Goal: Information Seeking & Learning: Find specific fact

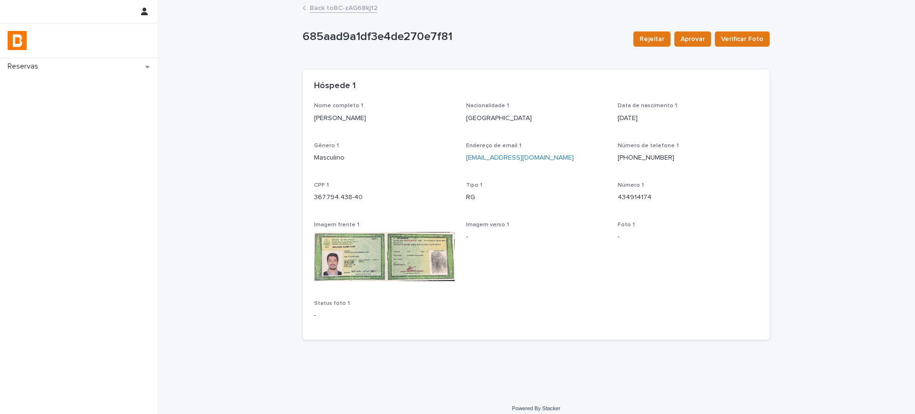
click at [349, 10] on link "Back to BC-zAG68kj12" at bounding box center [344, 7] width 68 height 11
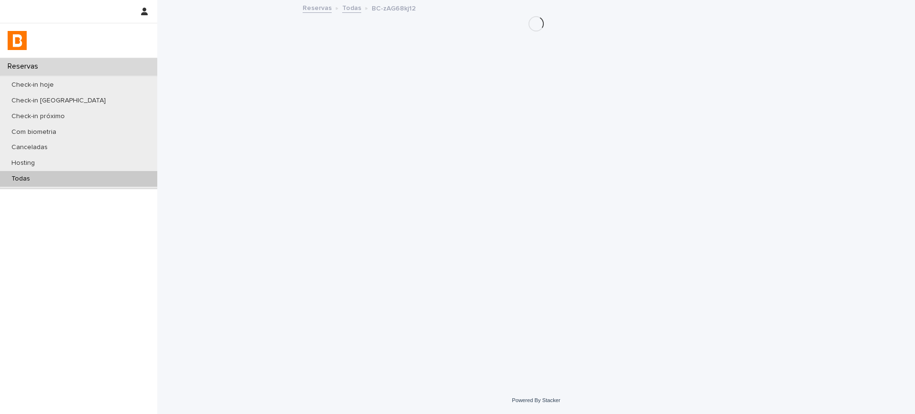
click at [348, 10] on link "Todas" at bounding box center [351, 7] width 19 height 11
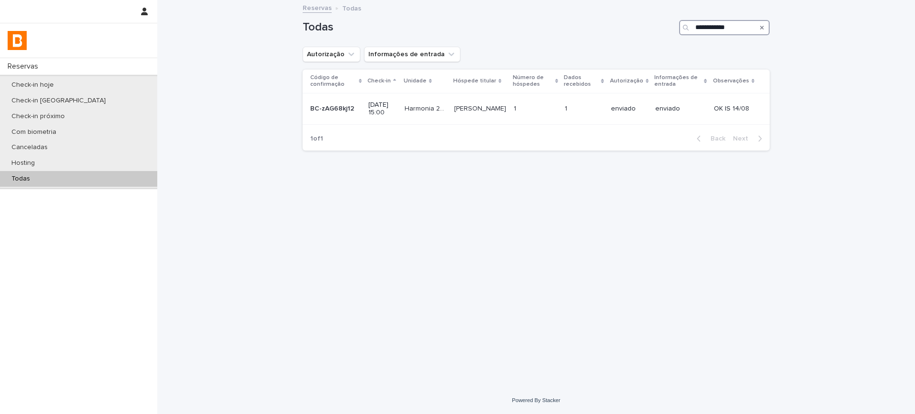
click at [720, 27] on input "**********" at bounding box center [724, 27] width 91 height 15
paste input "Search"
type input "**********"
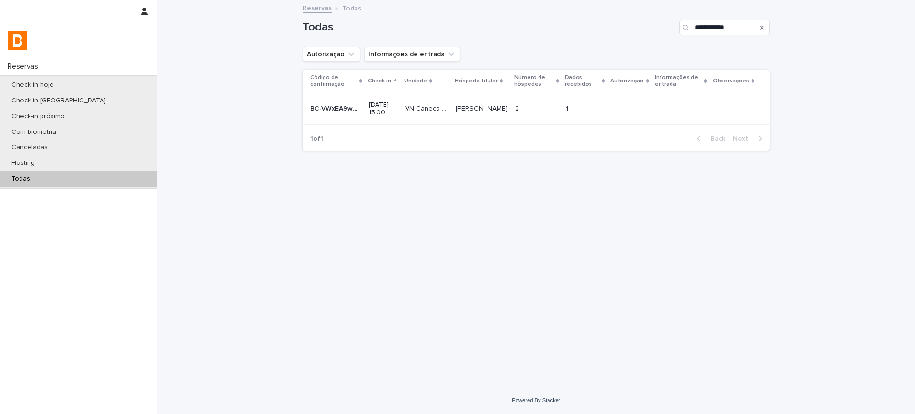
click at [628, 109] on p "-" at bounding box center [630, 109] width 37 height 8
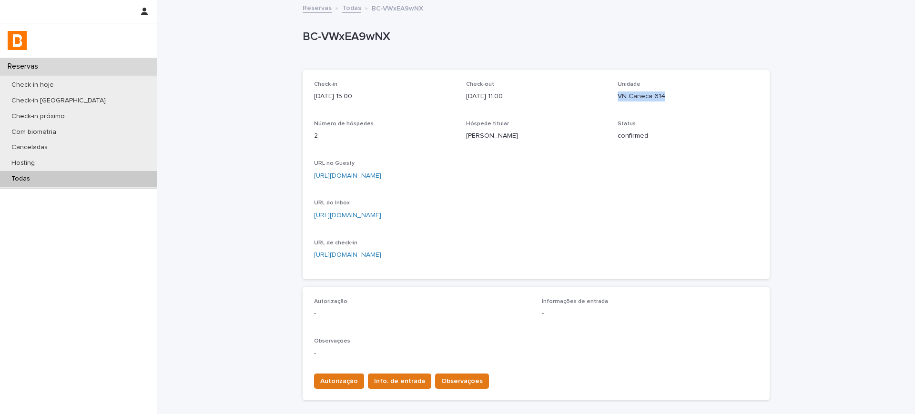
drag, startPoint x: 618, startPoint y: 95, endPoint x: 657, endPoint y: 102, distance: 39.3
click at [674, 101] on p "VN Caneca 614" at bounding box center [688, 97] width 141 height 10
click at [618, 98] on p "VN Caneca 614" at bounding box center [688, 97] width 141 height 10
click at [605, 96] on div "Check-in [DATE] 15:00 Check-out [DATE] 11:00 Unidade VN Caneca 614 Número de hó…" at bounding box center [536, 174] width 444 height 187
drag, startPoint x: 607, startPoint y: 96, endPoint x: 647, endPoint y: 96, distance: 40.5
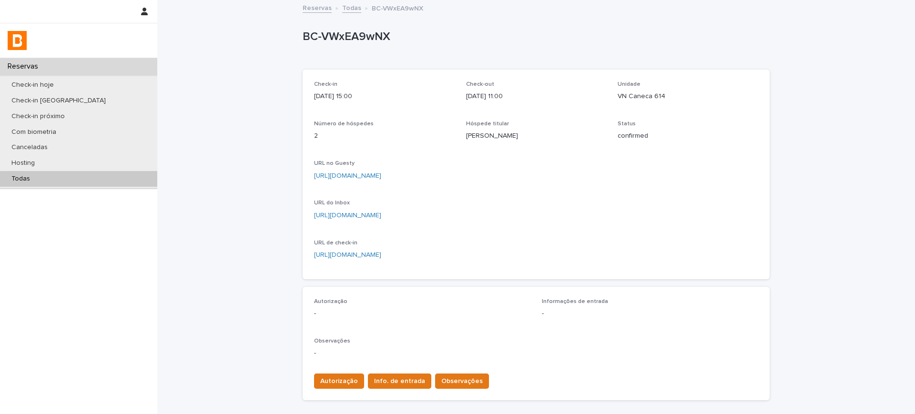
click at [647, 96] on div "Check-in [DATE] 15:00 Check-out [DATE] 11:00 Unidade VN Caneca 614 Número de hó…" at bounding box center [536, 174] width 444 height 187
click at [647, 93] on p "VN Caneca 614" at bounding box center [688, 97] width 141 height 10
drag, startPoint x: 644, startPoint y: 95, endPoint x: 581, endPoint y: 97, distance: 63.4
click at [581, 97] on div "Check-in [DATE] 15:00 Check-out [DATE] 11:00 Unidade VN Caneca 614 Número de hó…" at bounding box center [536, 174] width 444 height 187
drag, startPoint x: 648, startPoint y: 97, endPoint x: 593, endPoint y: 102, distance: 55.5
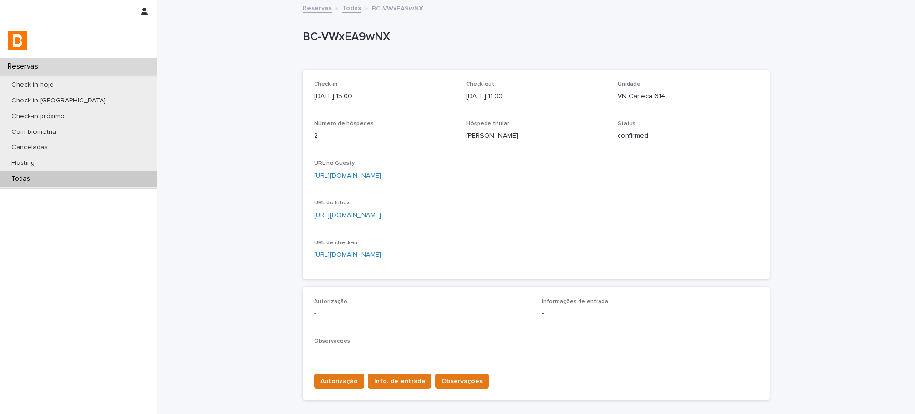
click at [593, 102] on div "Check-in [DATE] 15:00 Check-out [DATE] 11:00 Unidade VN Caneca 614 Número de hó…" at bounding box center [536, 174] width 444 height 187
copy div "Unidade VN Caneca"
click at [381, 175] on link "[URL][DOMAIN_NAME]" at bounding box center [347, 176] width 67 height 7
